Goal: Task Accomplishment & Management: Manage account settings

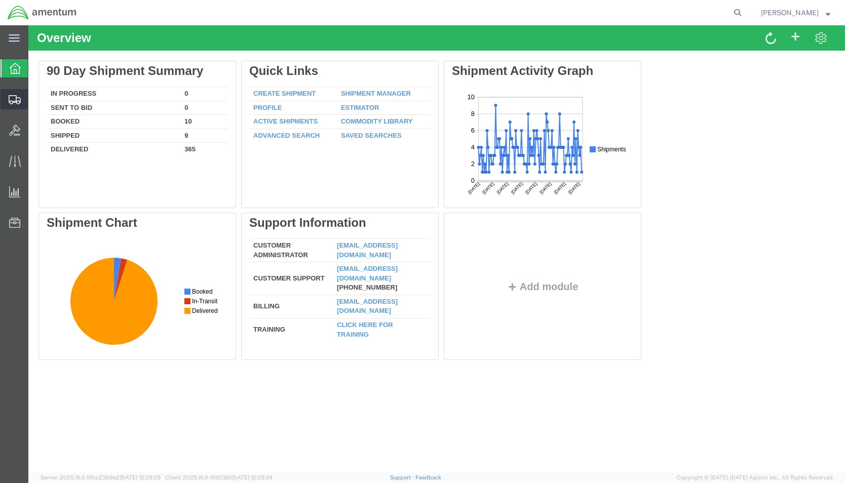
click at [0, 0] on span "Shipment Manager" at bounding box center [0, 0] width 0 height 0
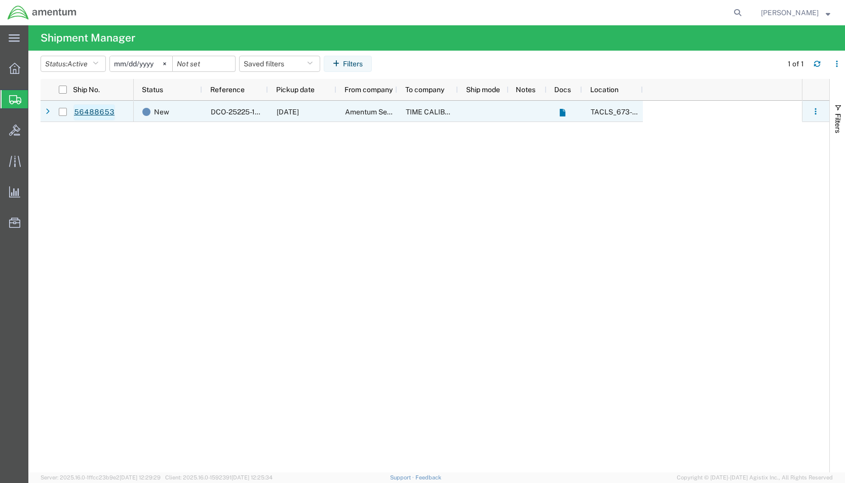
click at [100, 107] on link "56488653" at bounding box center [94, 112] width 42 height 16
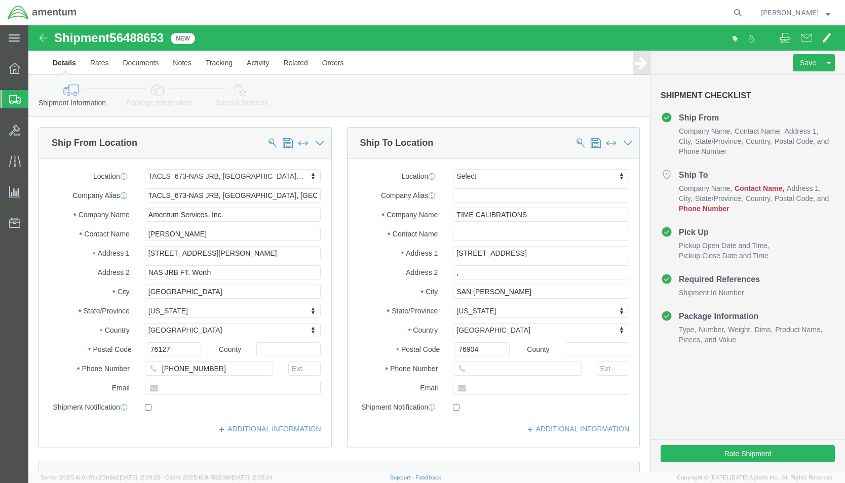
select select "42735"
select select
click input ","
click input "text"
type input "c"
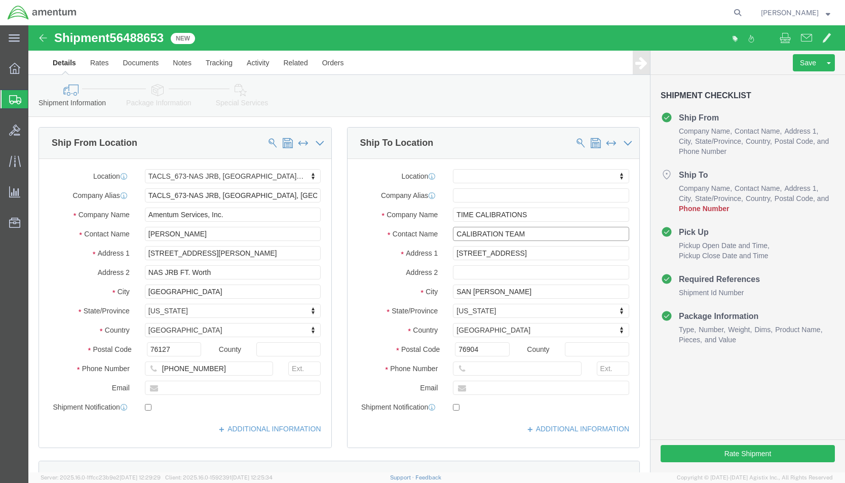
type input "CALIBRATION TEAM"
click input "text"
type input "[PHONE_NUMBER]"
click div "Location My Profile Location [PHONE_NUMBER] [PHONE_NUMBER] [PHONE_NUMBER] [PHON…"
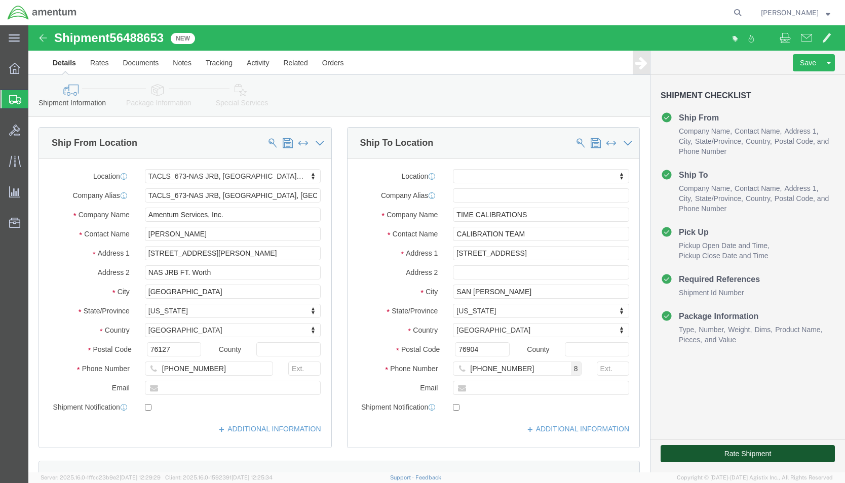
click button "Rate Shipment"
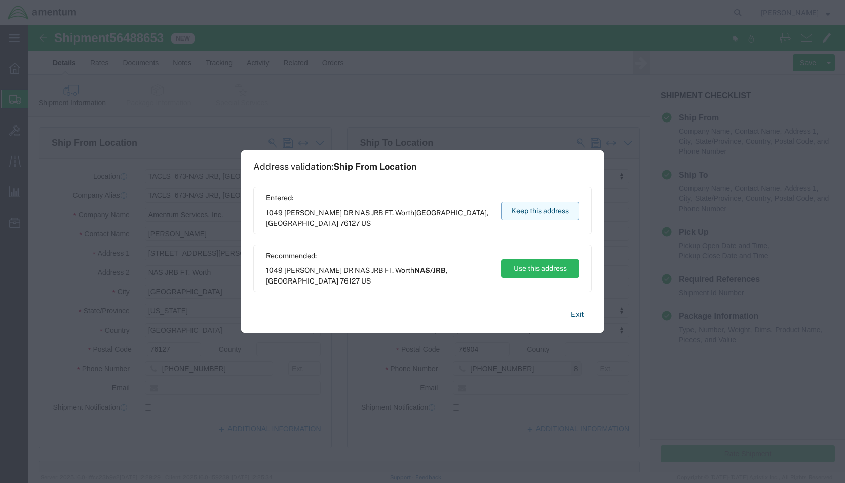
click at [555, 211] on button "Keep this address" at bounding box center [540, 211] width 78 height 19
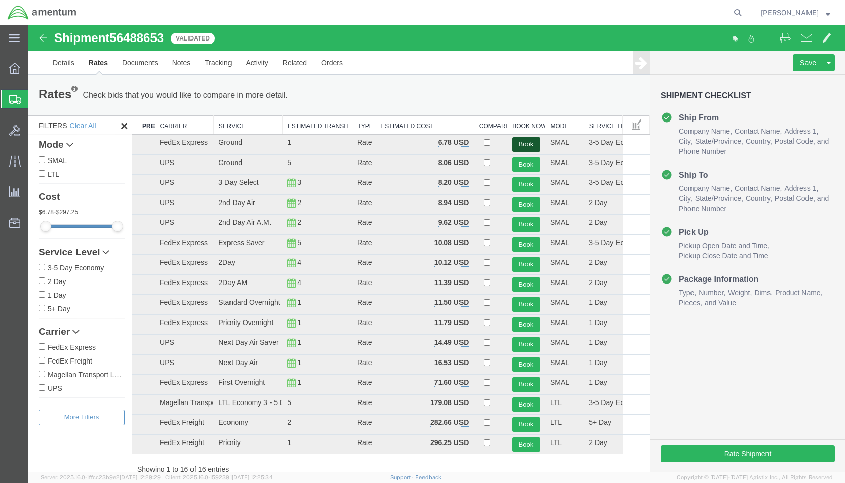
click at [528, 144] on button "Book" at bounding box center [526, 144] width 28 height 15
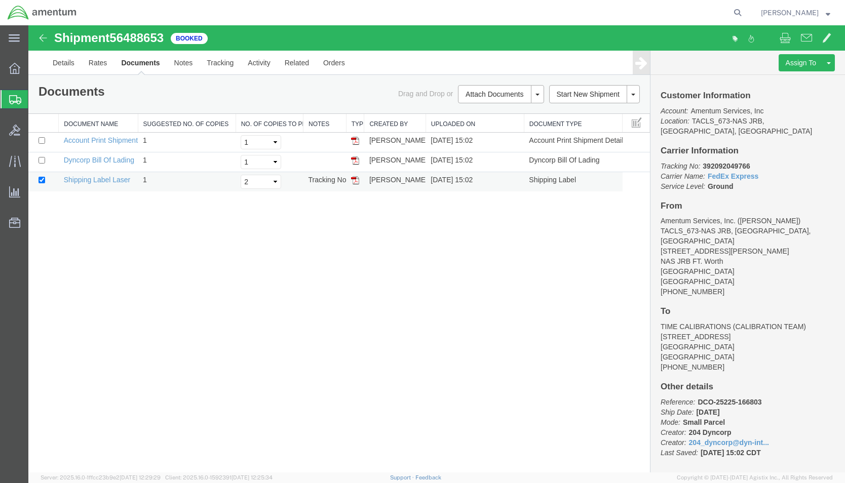
click at [353, 181] on img at bounding box center [355, 180] width 8 height 8
click at [271, 235] on div "Shipment 56488653 3 of 3 Booked Details Rates Documents Notes Tracking Activity…" at bounding box center [436, 248] width 816 height 447
click at [65, 60] on link "Details" at bounding box center [64, 63] width 36 height 24
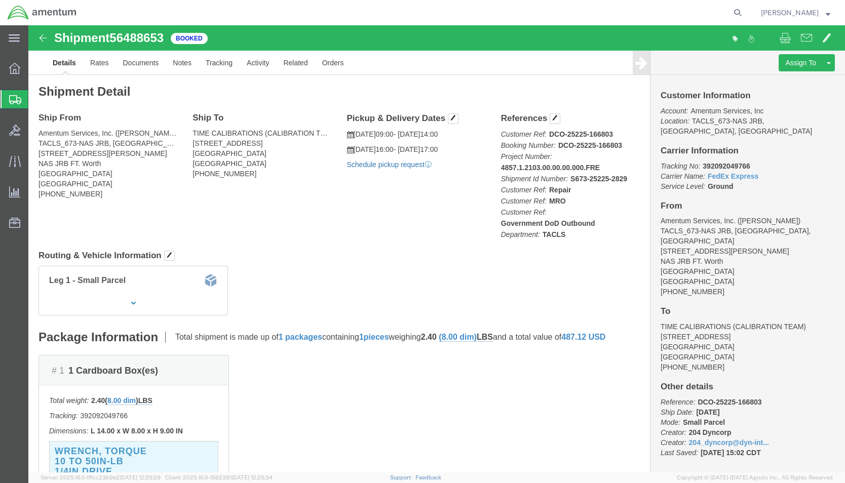
click link "Schedule pickup request"
click at [826, 17] on span "[PERSON_NAME]" at bounding box center [795, 12] width 69 height 11
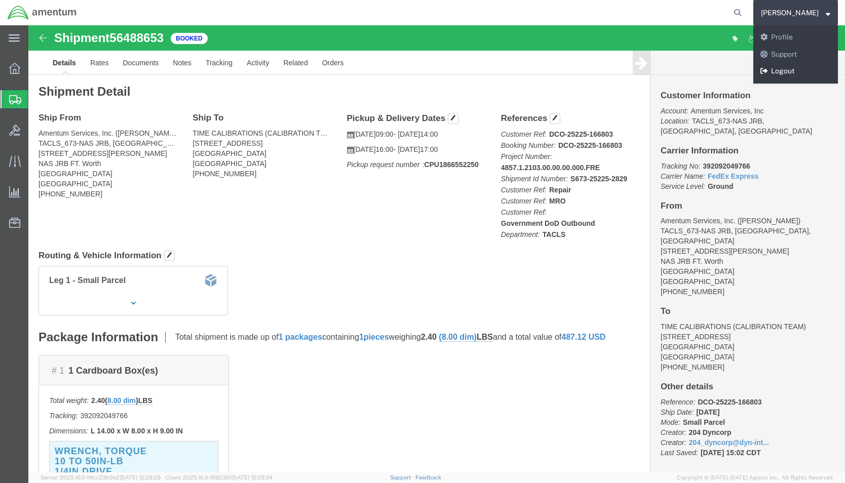
click at [787, 69] on link "Logout" at bounding box center [795, 71] width 85 height 17
